Goal: Transaction & Acquisition: Book appointment/travel/reservation

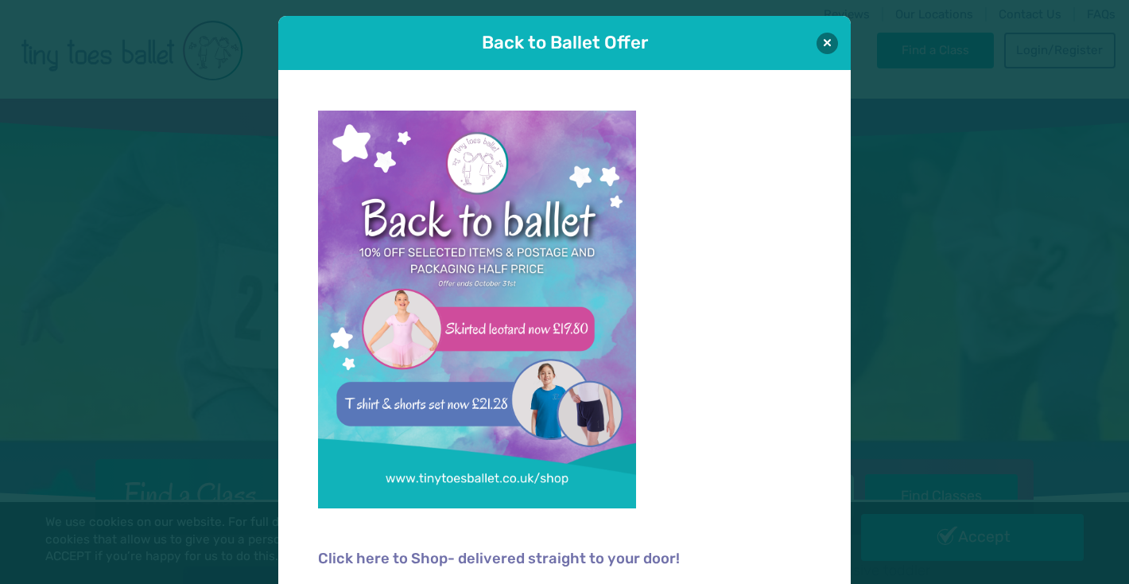
scroll to position [14, 0]
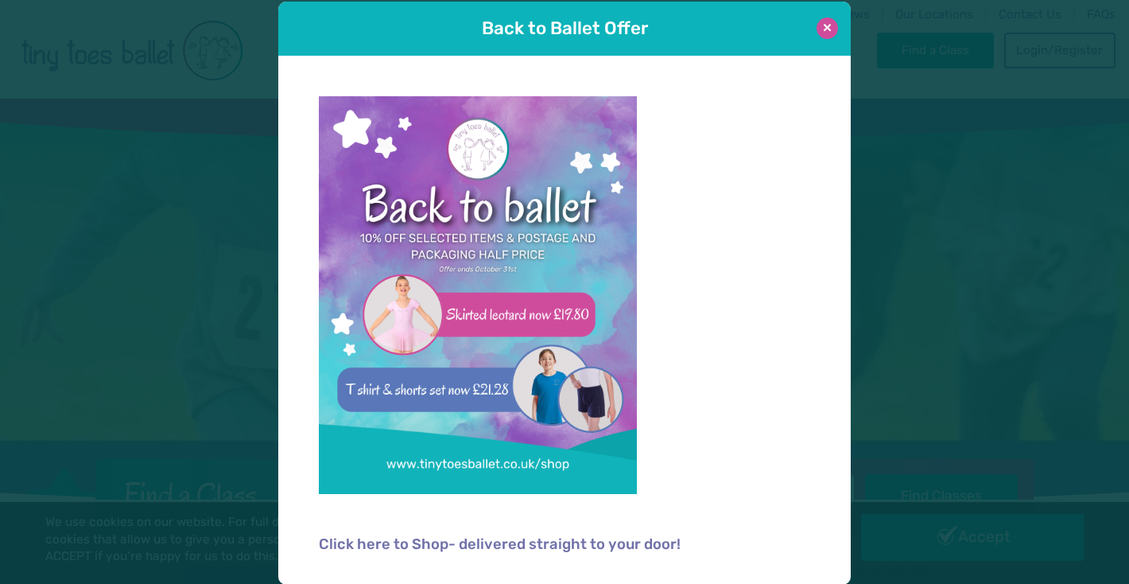
click at [822, 33] on button at bounding box center [827, 27] width 21 height 21
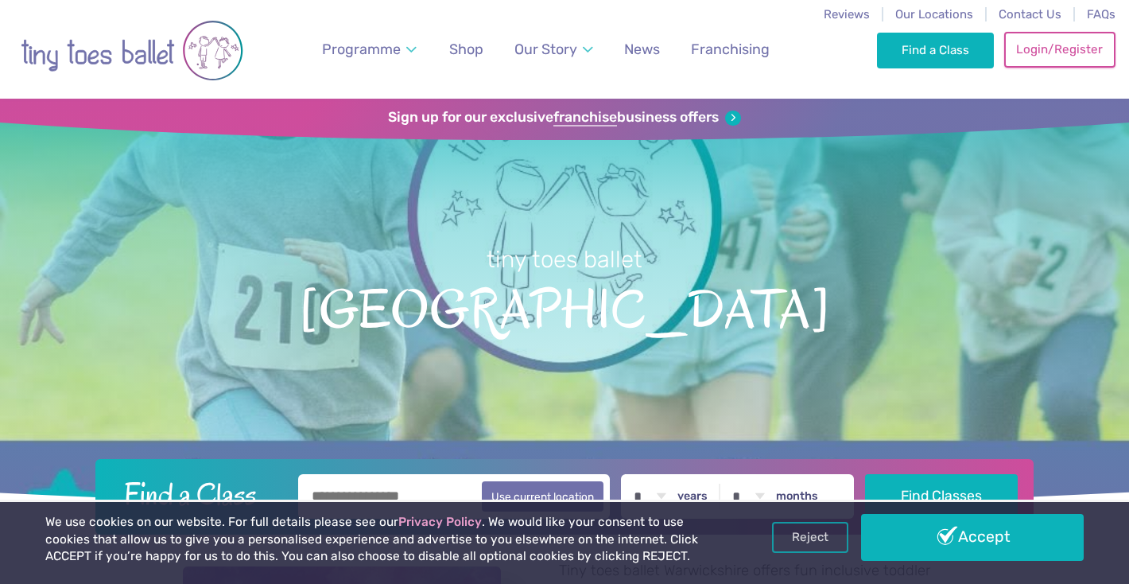
click at [1042, 46] on link "Login/Register" at bounding box center [1059, 49] width 111 height 35
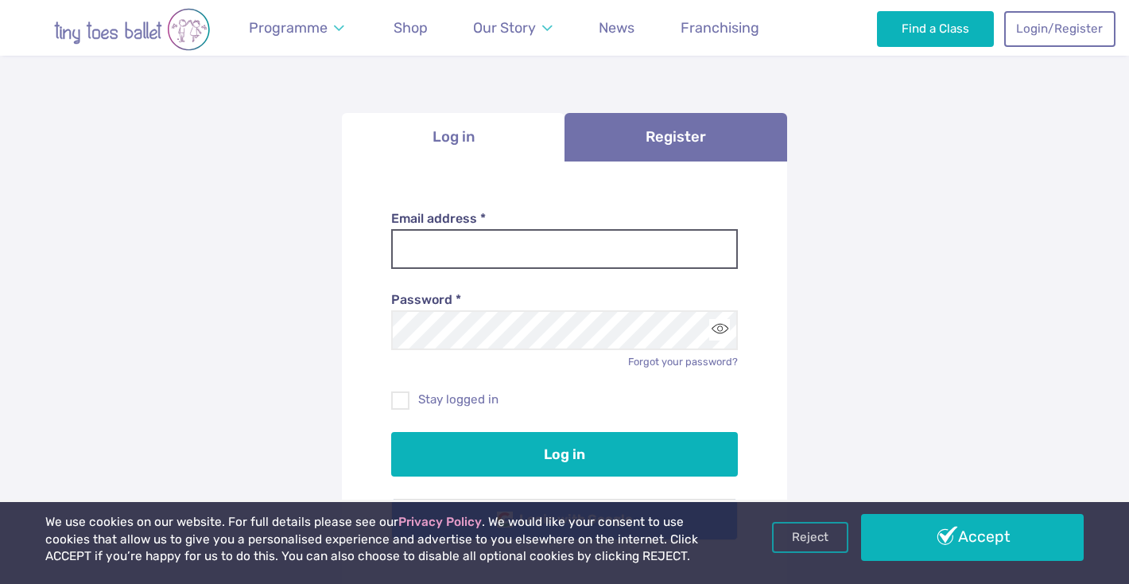
scroll to position [151, 0]
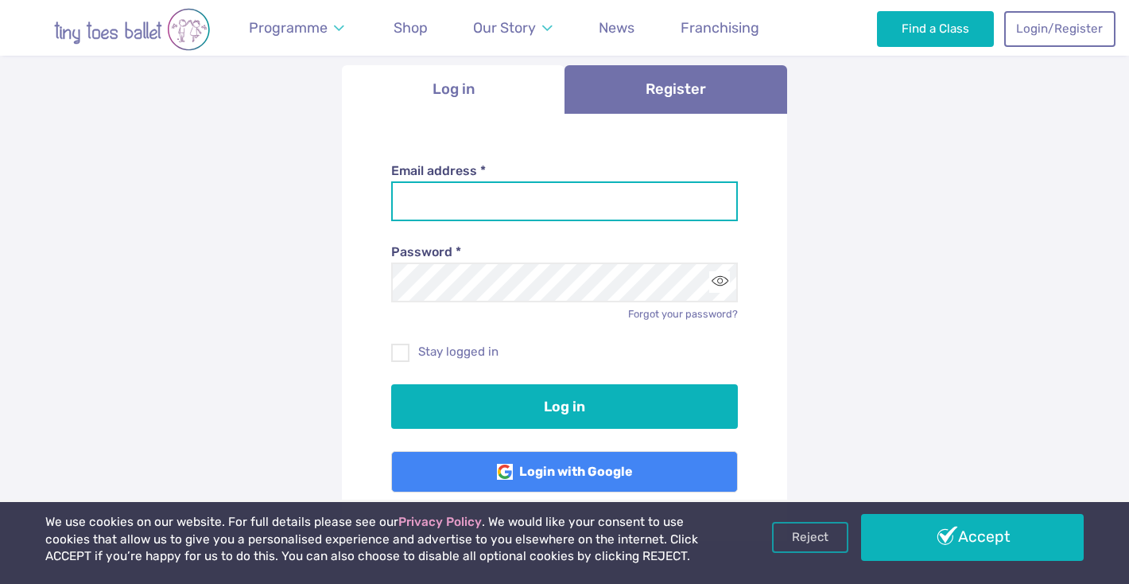
click at [429, 204] on input "Email address *" at bounding box center [564, 201] width 347 height 40
type input "**********"
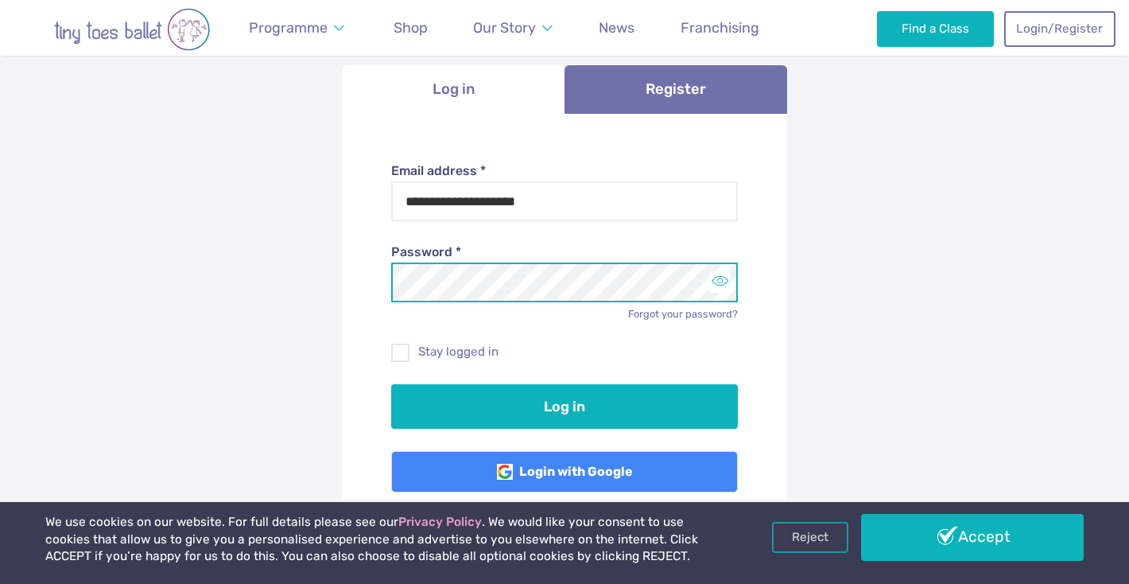
click at [722, 281] on button "Toggle password visibility" at bounding box center [719, 281] width 21 height 21
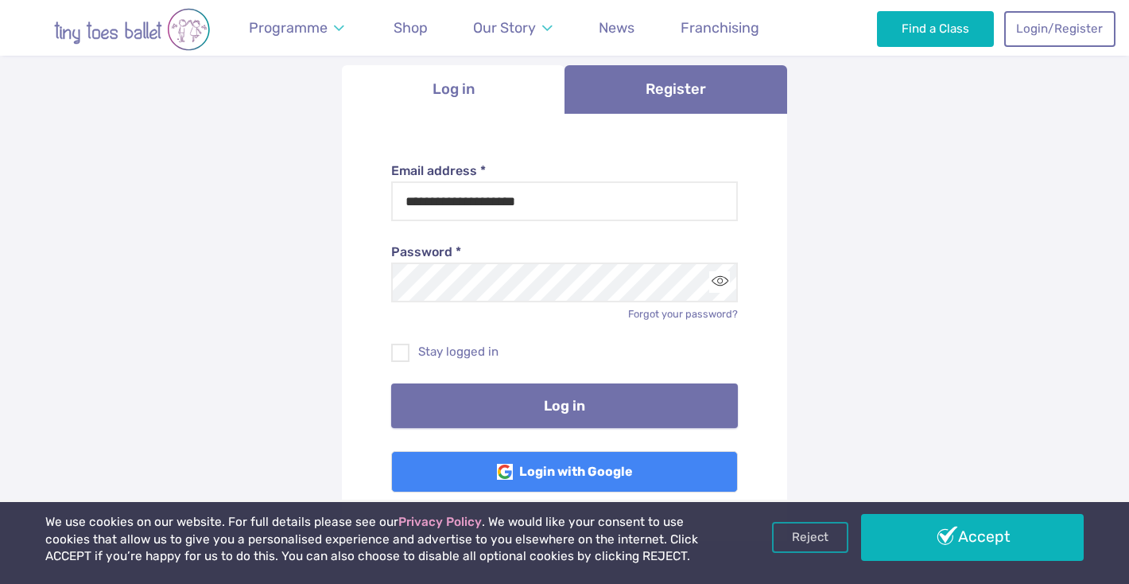
click at [537, 389] on button "Log in" at bounding box center [564, 405] width 347 height 45
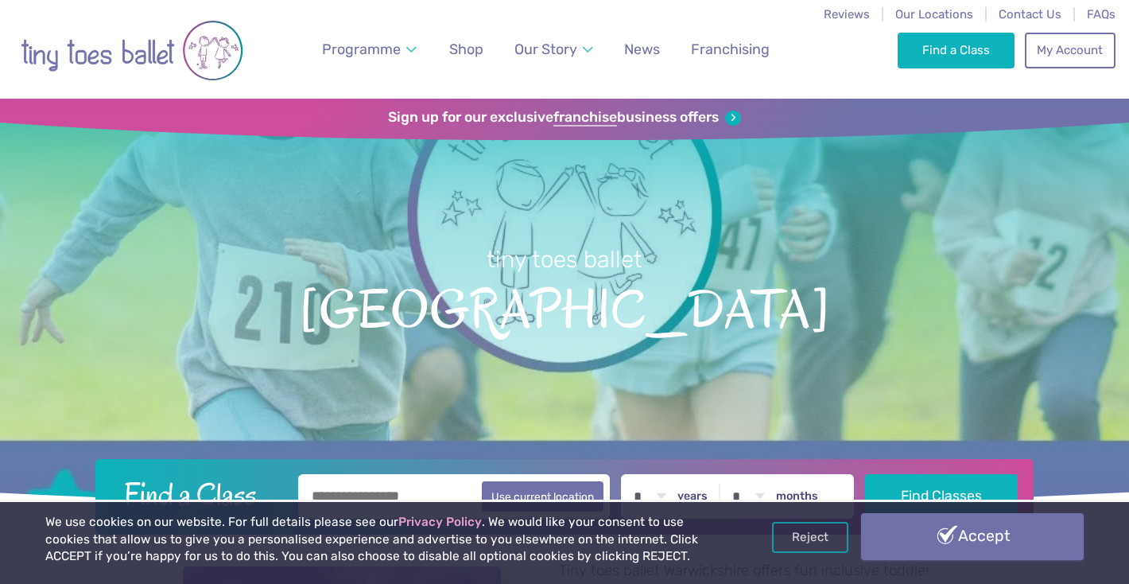
click at [963, 546] on link "Accept" at bounding box center [972, 536] width 223 height 46
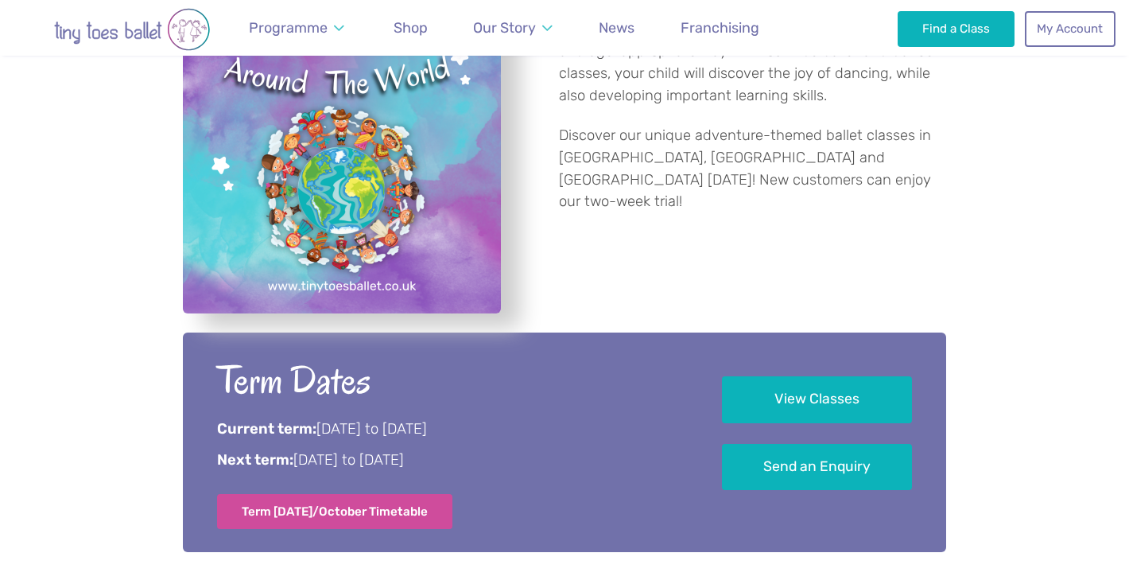
scroll to position [622, 0]
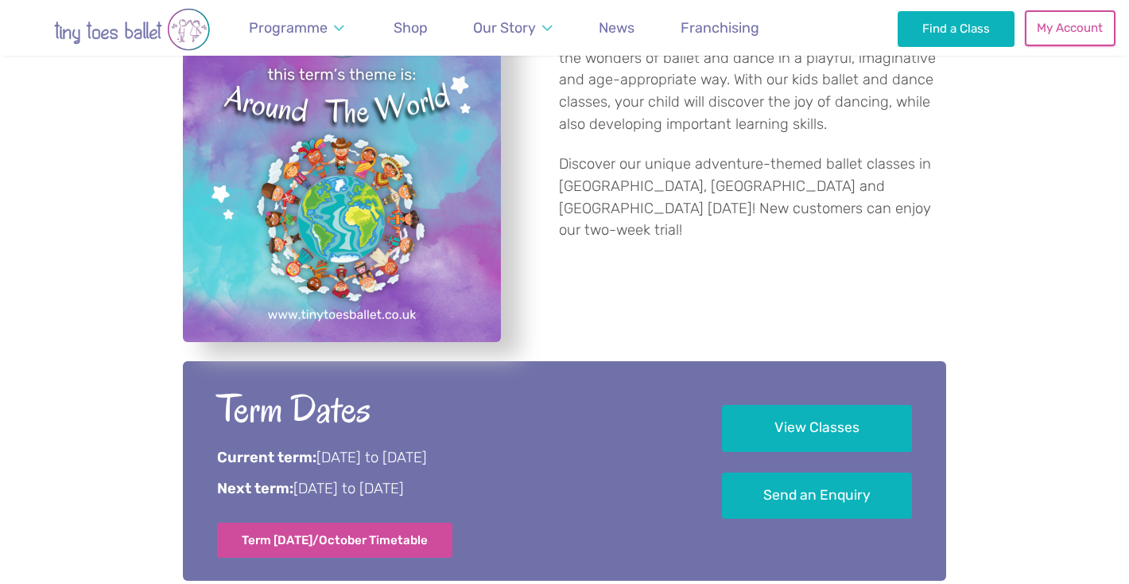
click at [1071, 19] on link "My Account" at bounding box center [1070, 27] width 91 height 35
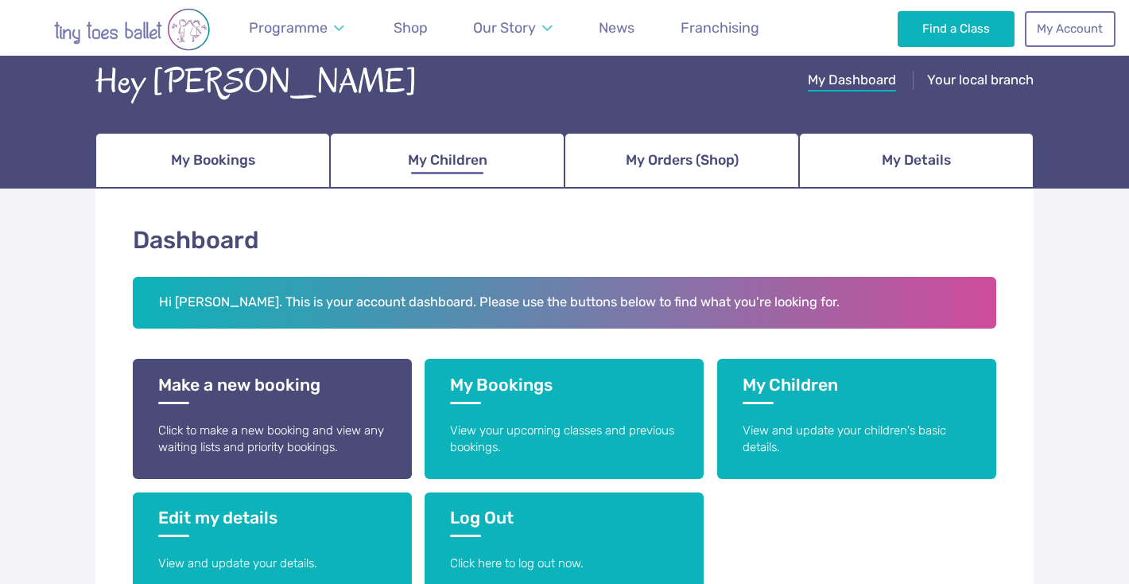
scroll to position [110, 0]
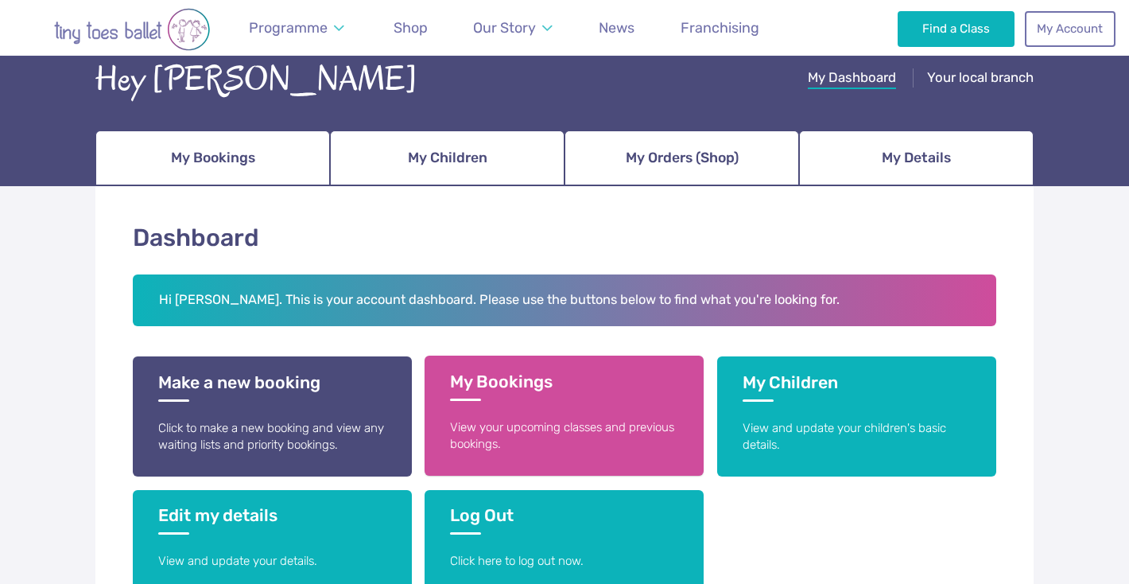
click at [526, 402] on link "My Bookings View your upcoming classes and previous bookings." at bounding box center [564, 415] width 279 height 120
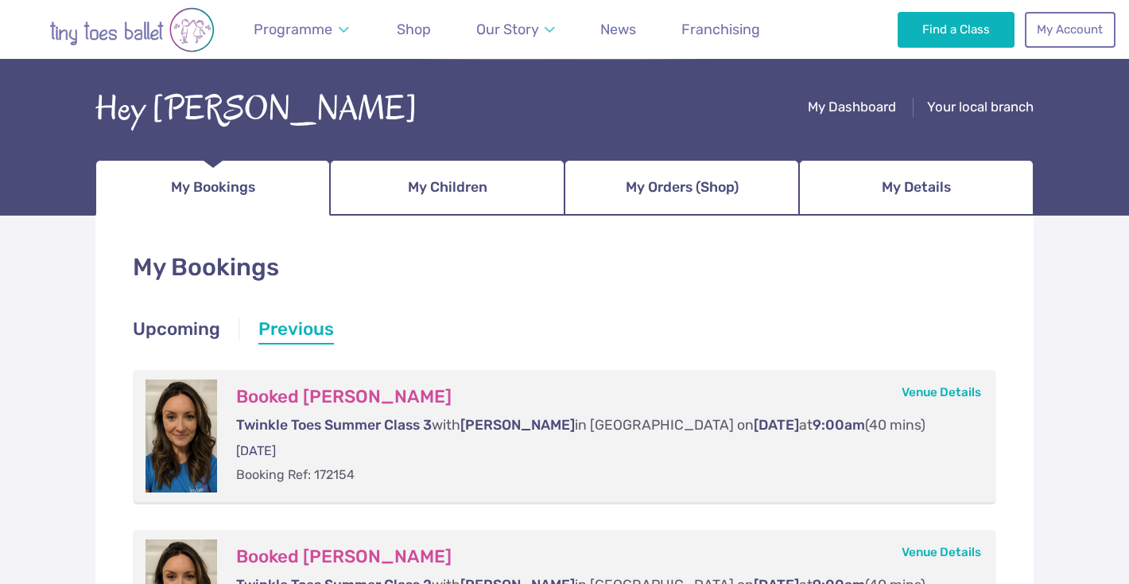
scroll to position [82, 0]
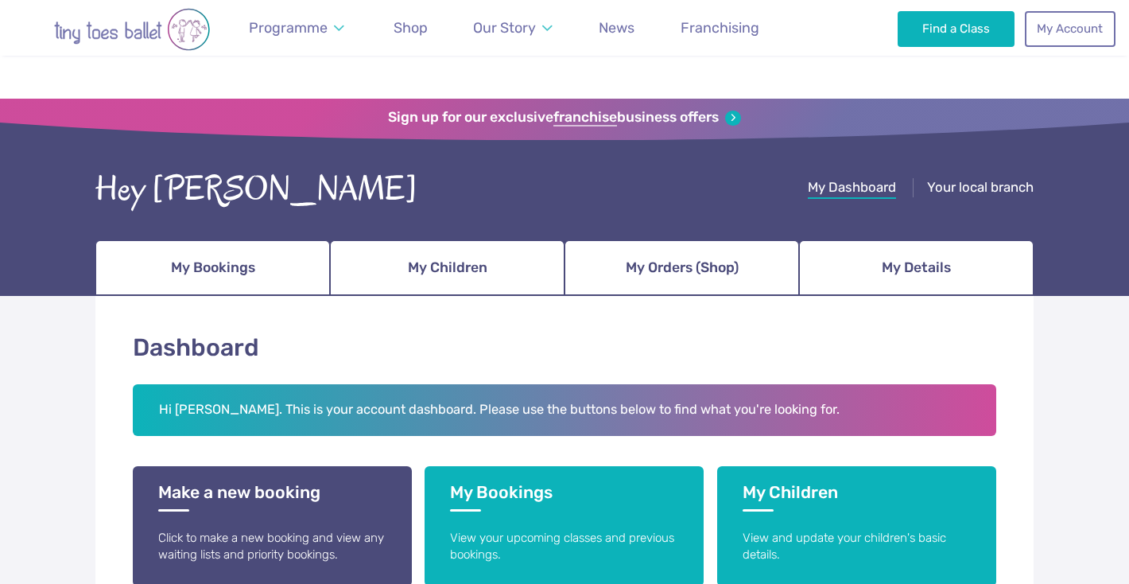
scroll to position [110, 0]
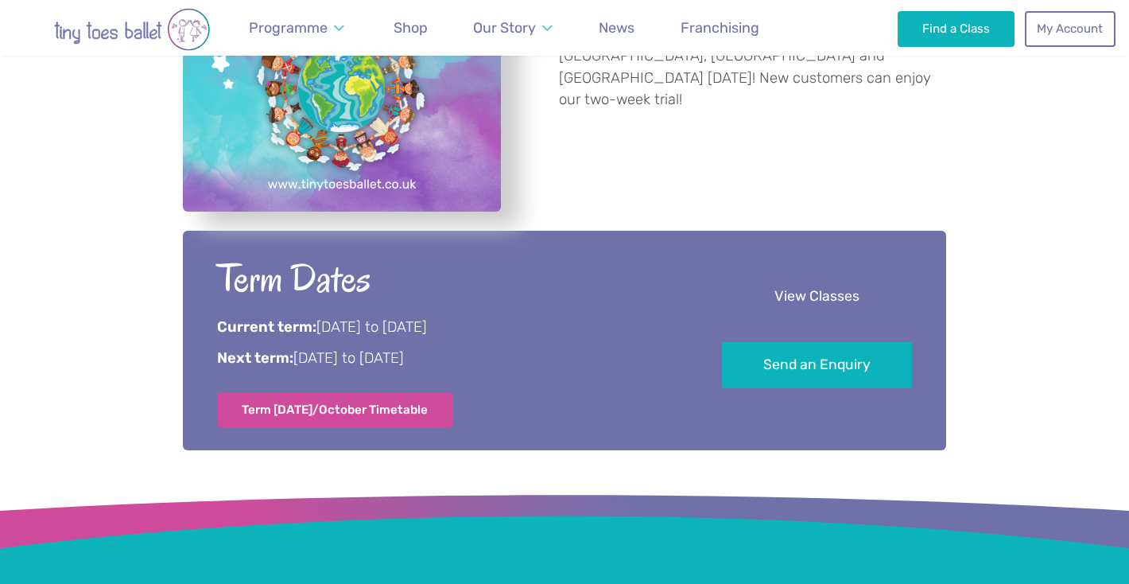
click at [839, 281] on link "View Classes" at bounding box center [817, 297] width 190 height 47
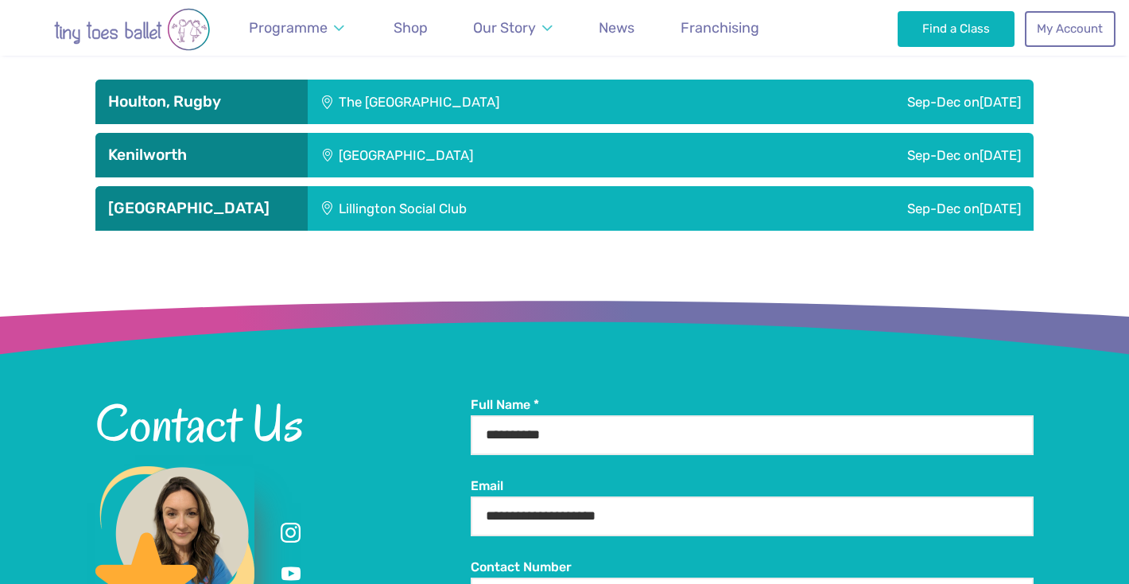
scroll to position [2617, 0]
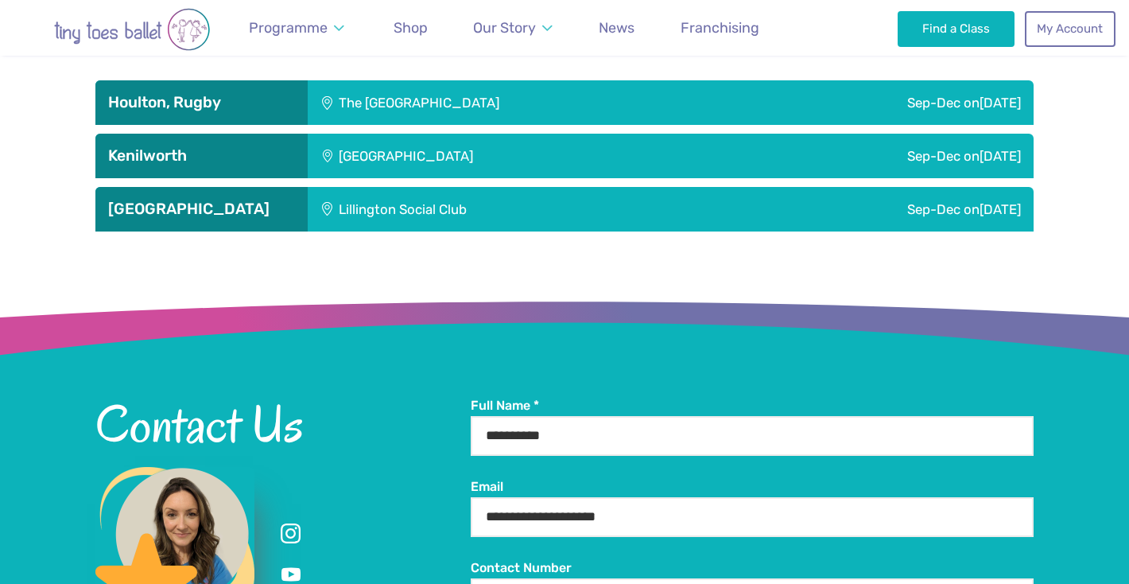
click at [715, 153] on div "Sep-Dec on Saturday" at bounding box center [874, 156] width 319 height 45
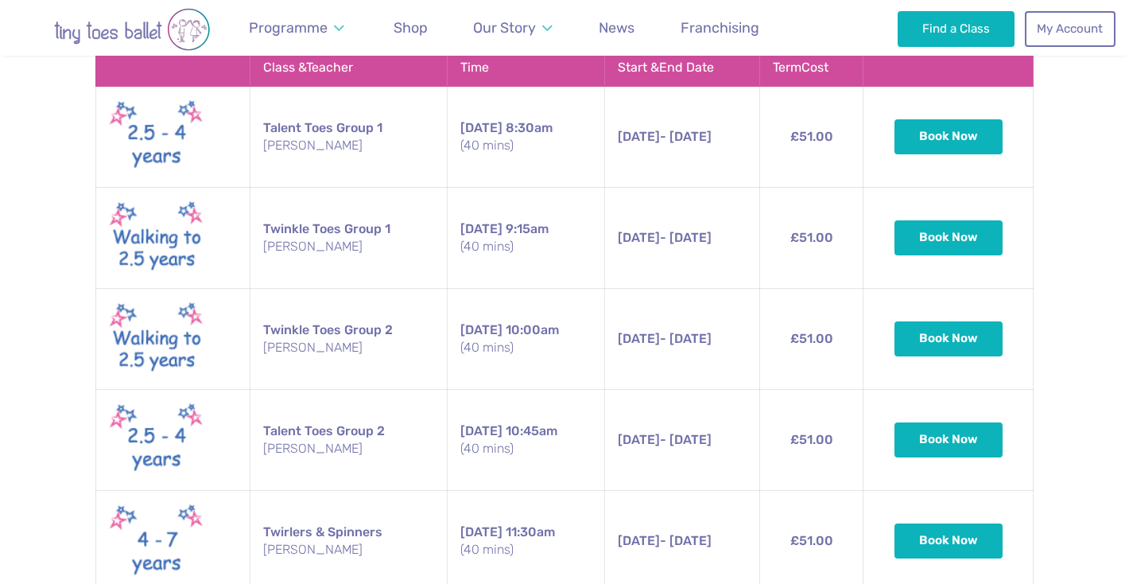
scroll to position [3439, 0]
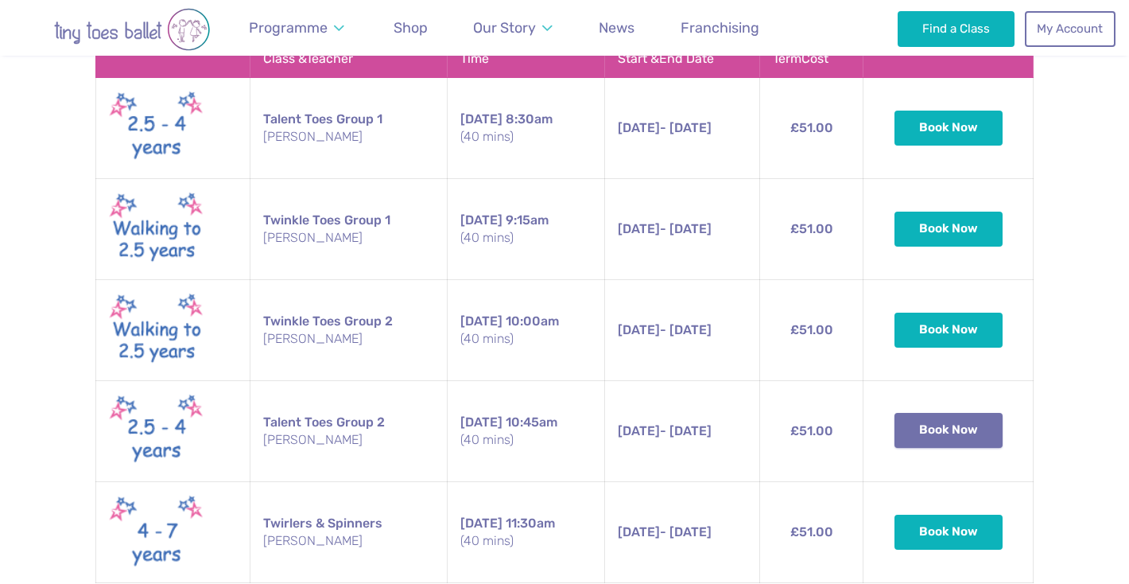
click at [929, 429] on button "Book Now" at bounding box center [948, 430] width 108 height 35
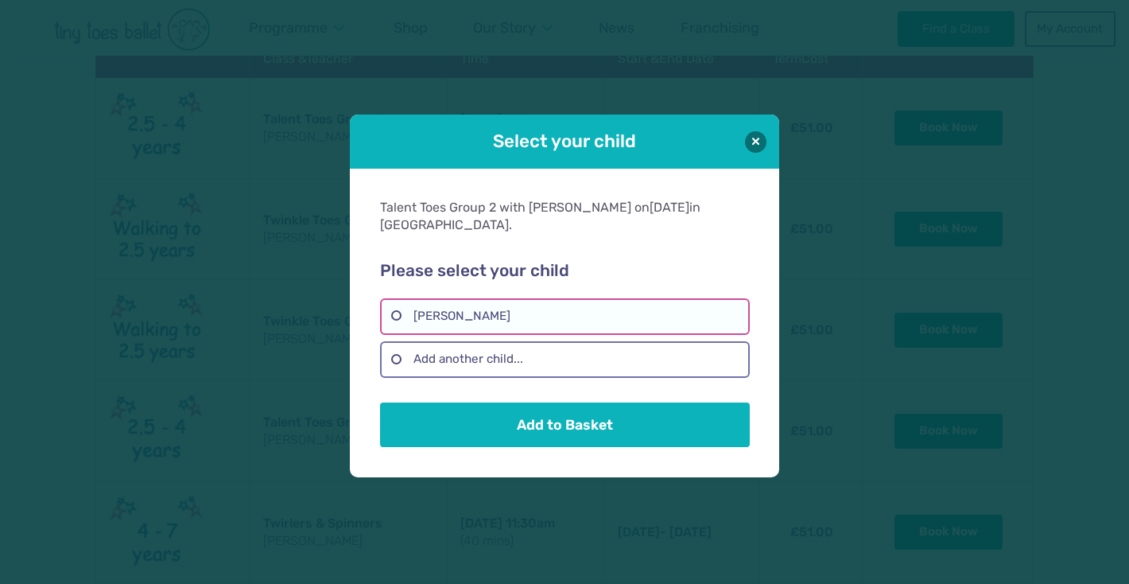
click at [492, 305] on label "Ottilie Doak-Smith" at bounding box center [564, 316] width 369 height 37
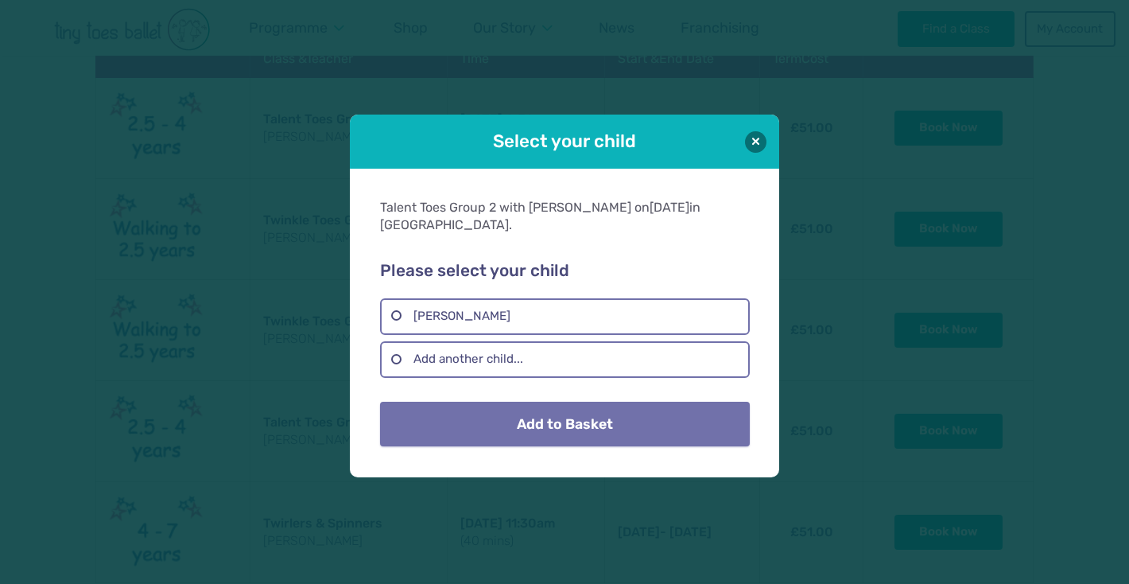
click at [602, 417] on button "Add to Basket" at bounding box center [564, 424] width 369 height 45
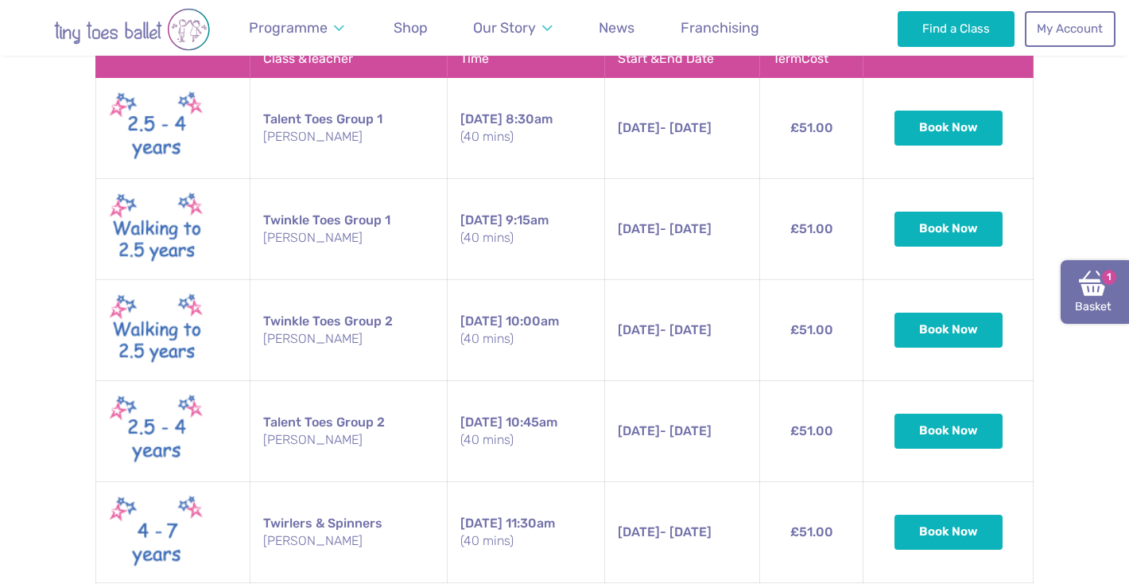
click at [1090, 293] on img at bounding box center [1093, 283] width 29 height 29
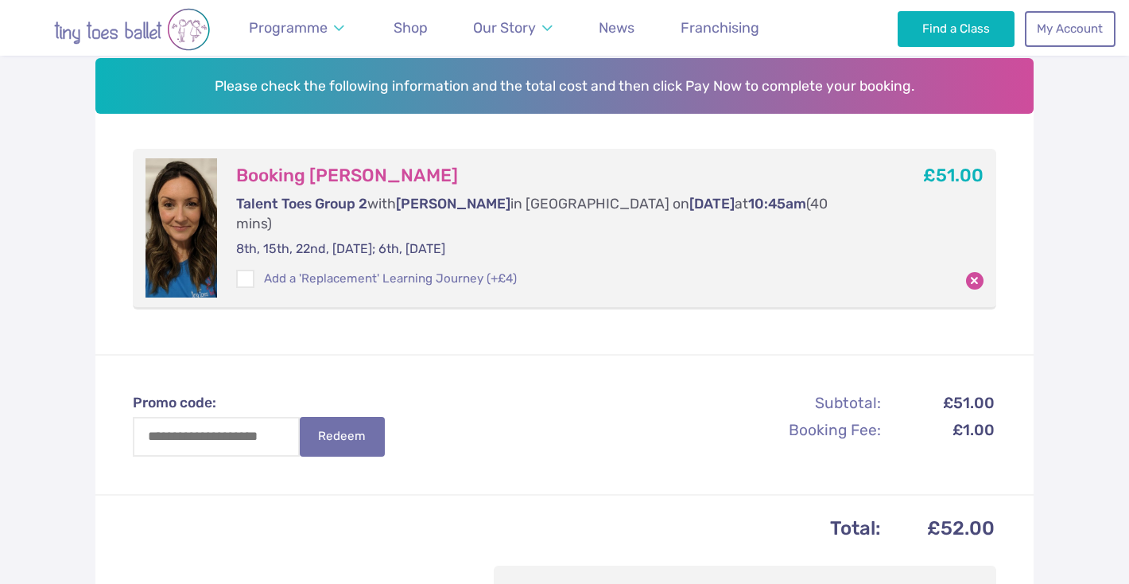
scroll to position [258, 0]
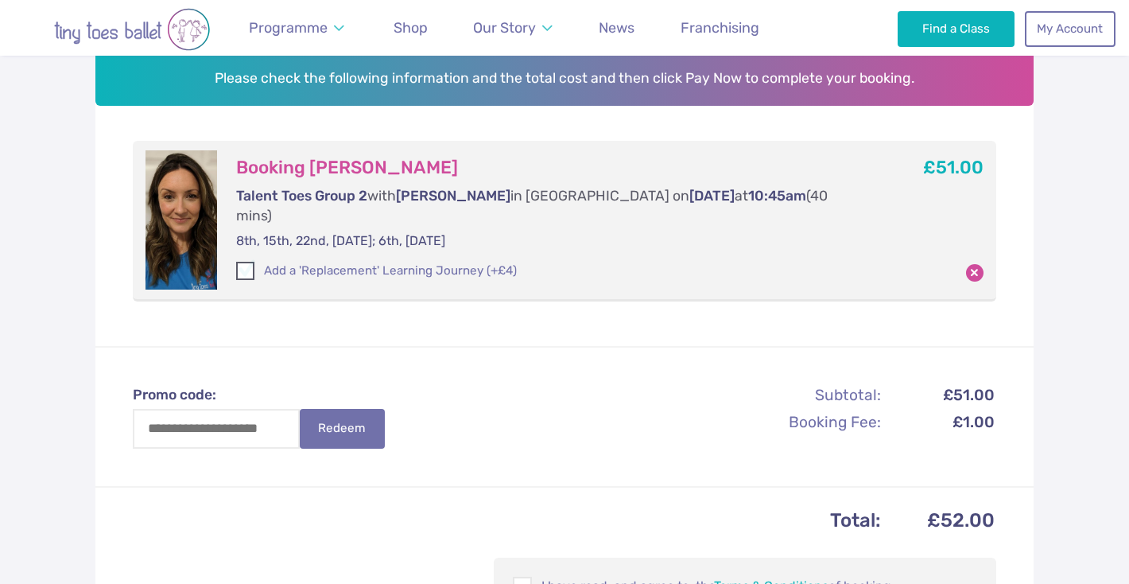
click at [244, 266] on span at bounding box center [246, 273] width 17 height 14
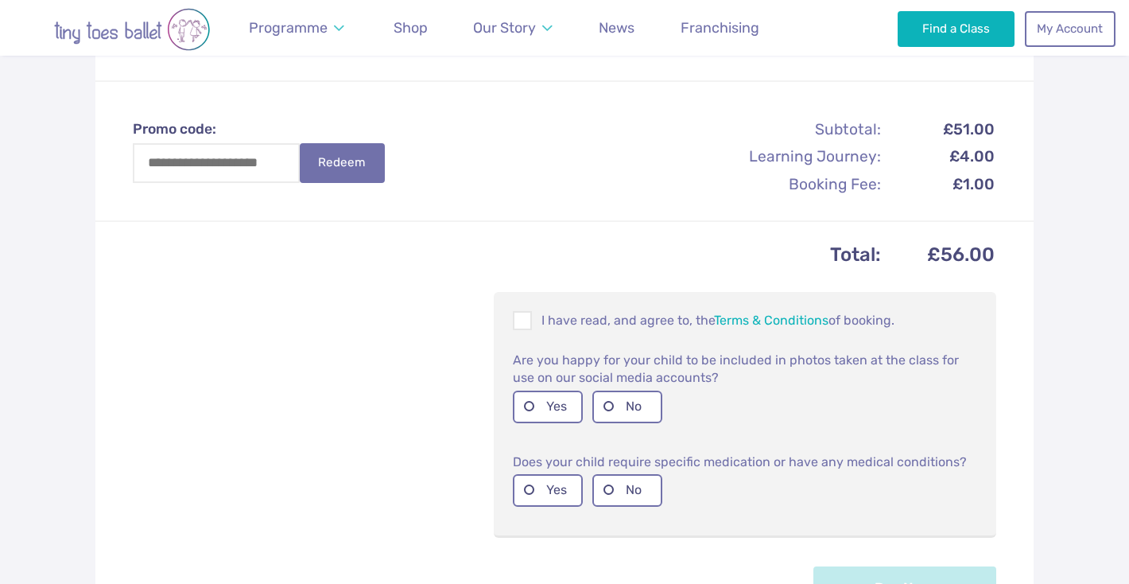
scroll to position [522, 0]
click at [523, 316] on span at bounding box center [522, 323] width 17 height 15
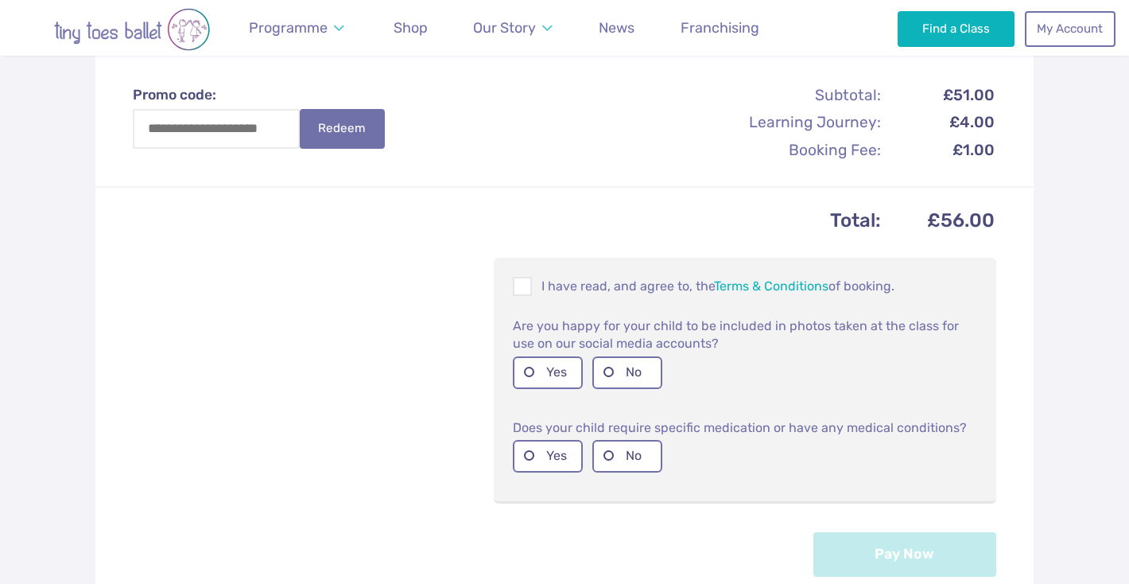
scroll to position [560, 0]
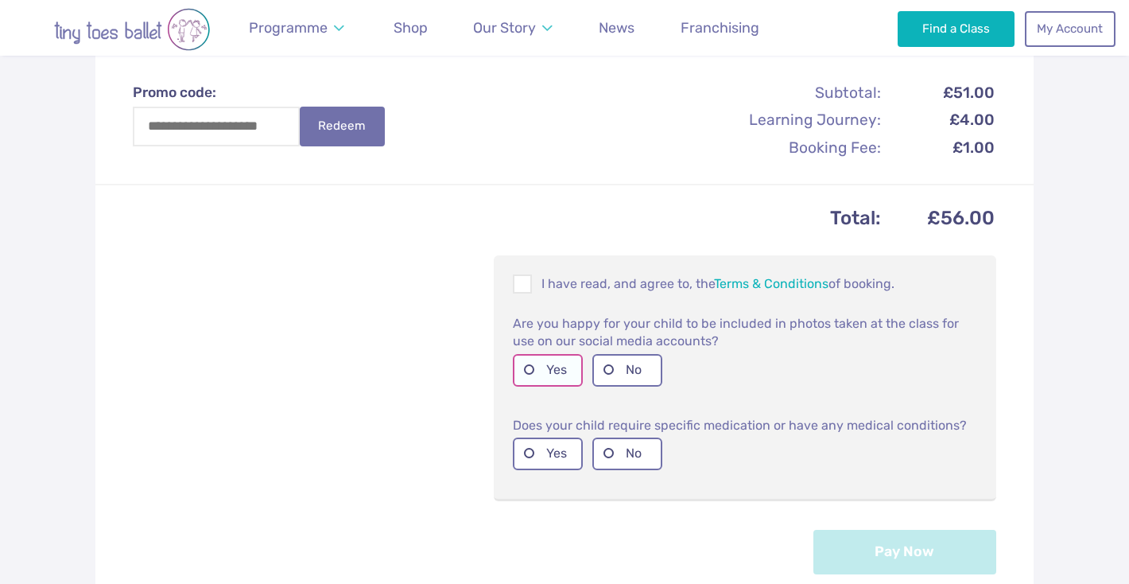
click at [526, 354] on label "Yes" at bounding box center [548, 370] width 70 height 33
click at [608, 437] on label "No" at bounding box center [627, 453] width 70 height 33
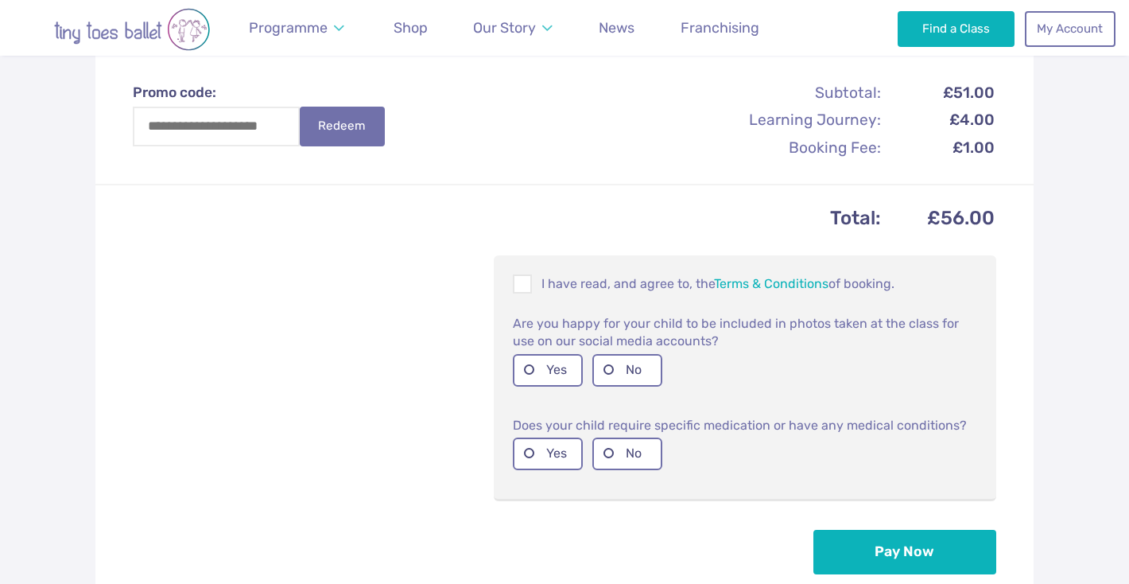
scroll to position [673, 0]
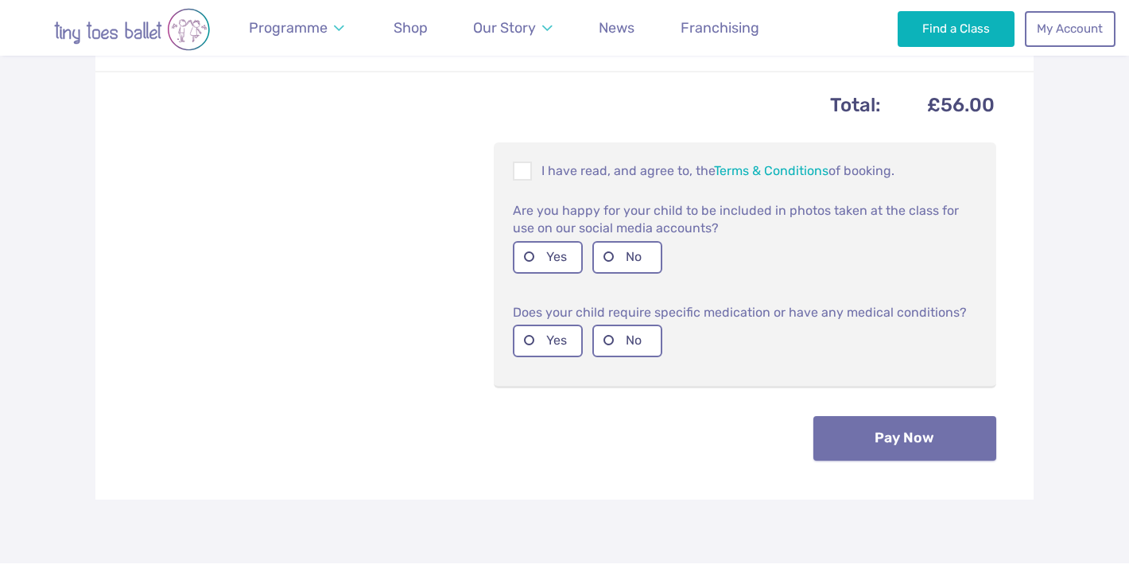
click at [932, 416] on button "Pay Now" at bounding box center [904, 438] width 183 height 45
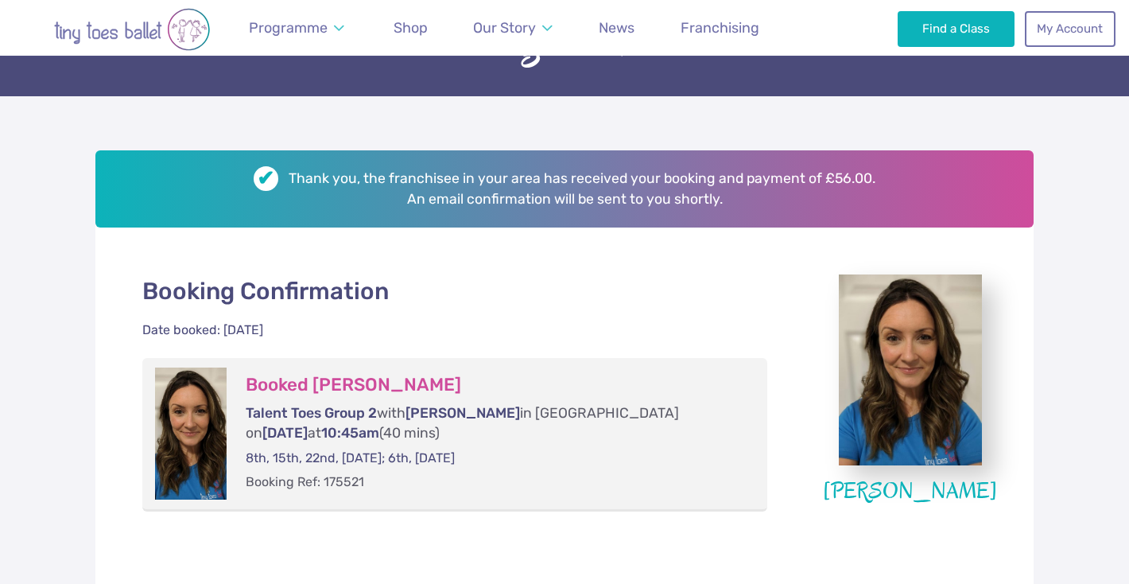
scroll to position [161, 0]
